Goal: Task Accomplishment & Management: Manage account settings

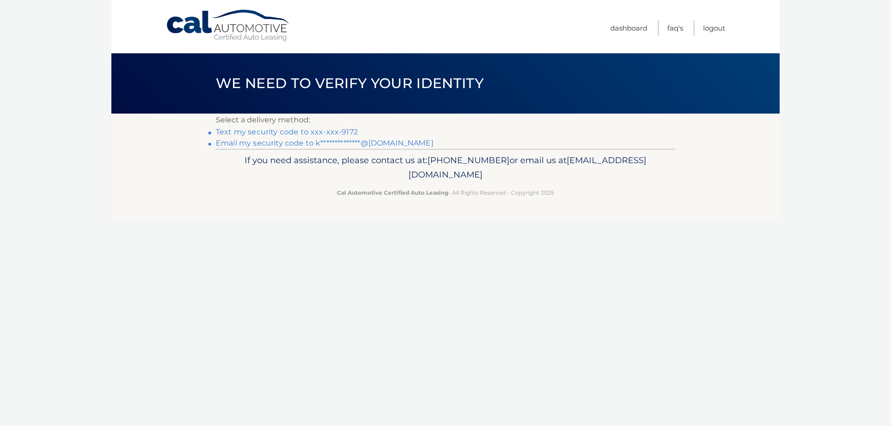
click at [303, 129] on link "Text my security code to xxx-xxx-9172" at bounding box center [287, 132] width 142 height 9
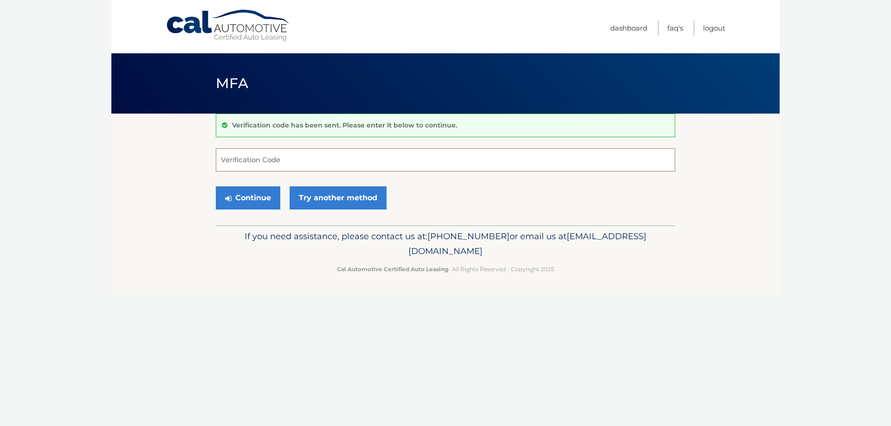
click at [250, 164] on input "Verification Code" at bounding box center [445, 159] width 459 height 23
type input "514488"
click at [256, 201] on button "Continue" at bounding box center [248, 198] width 64 height 23
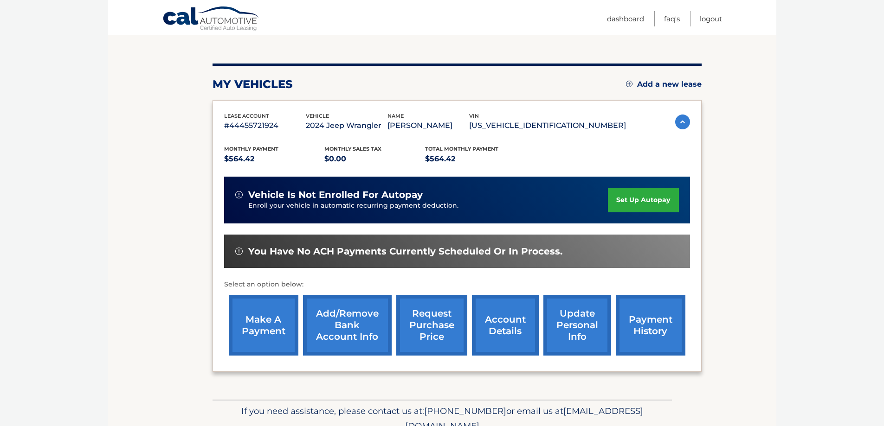
scroll to position [93, 0]
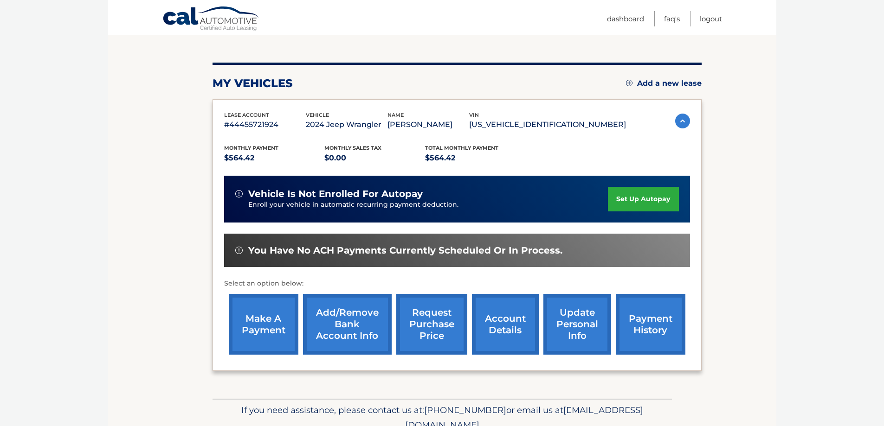
click at [278, 328] on link "make a payment" at bounding box center [264, 324] width 70 height 61
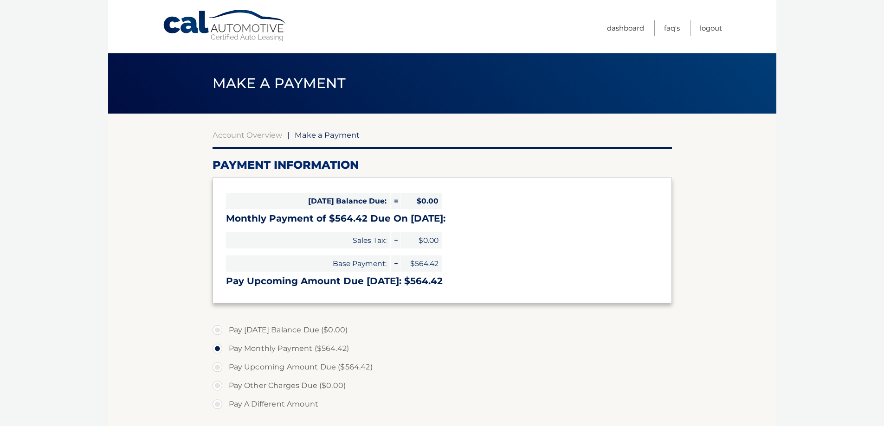
select select "OTQwMDI1OTItZWQ5OS00NjZhLWFhNzItMmZkNjQ0YTcwZmVm"
